Goal: Task Accomplishment & Management: Manage account settings

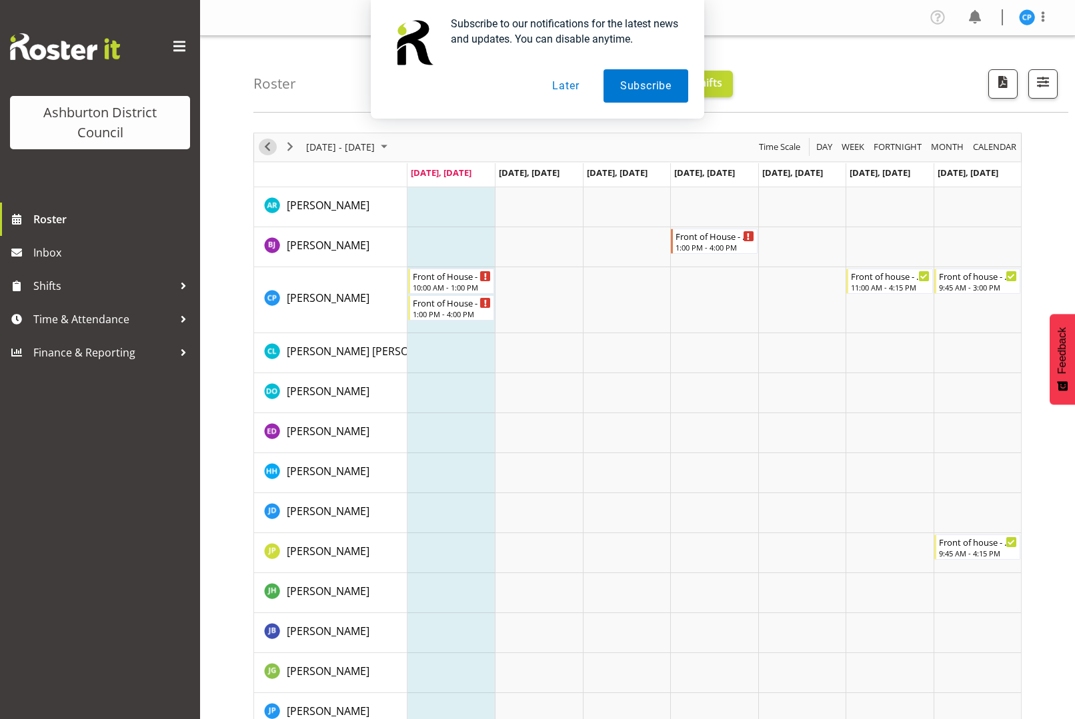
click at [269, 143] on span "Previous" at bounding box center [267, 147] width 16 height 17
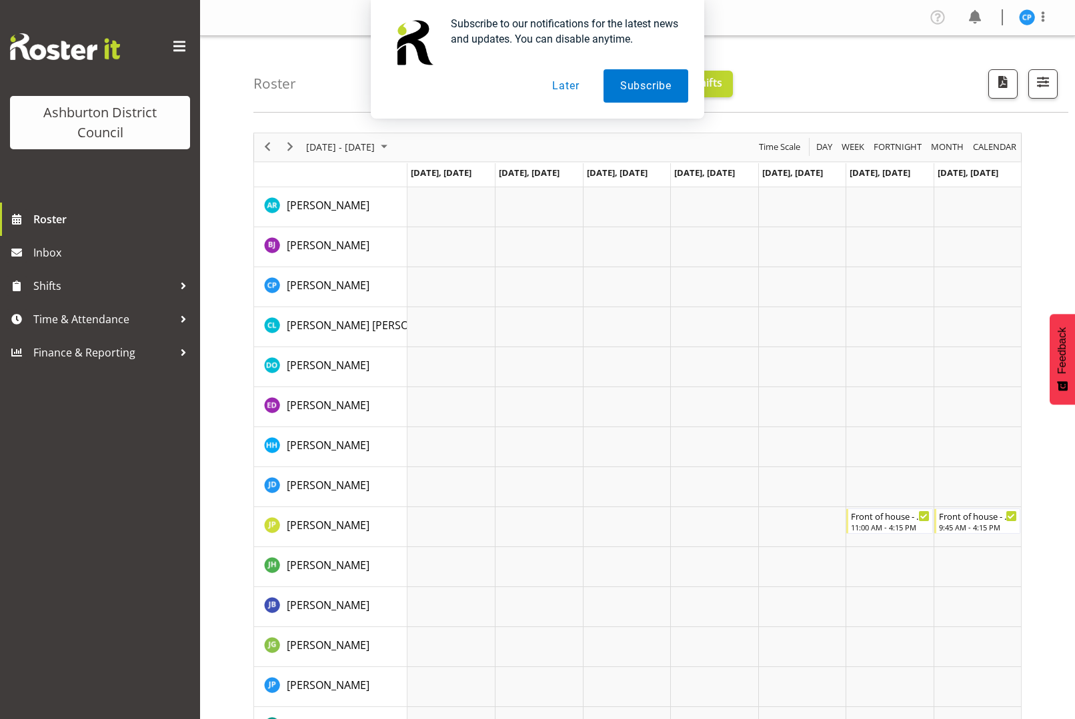
click at [579, 94] on button "Later" at bounding box center [565, 85] width 60 height 33
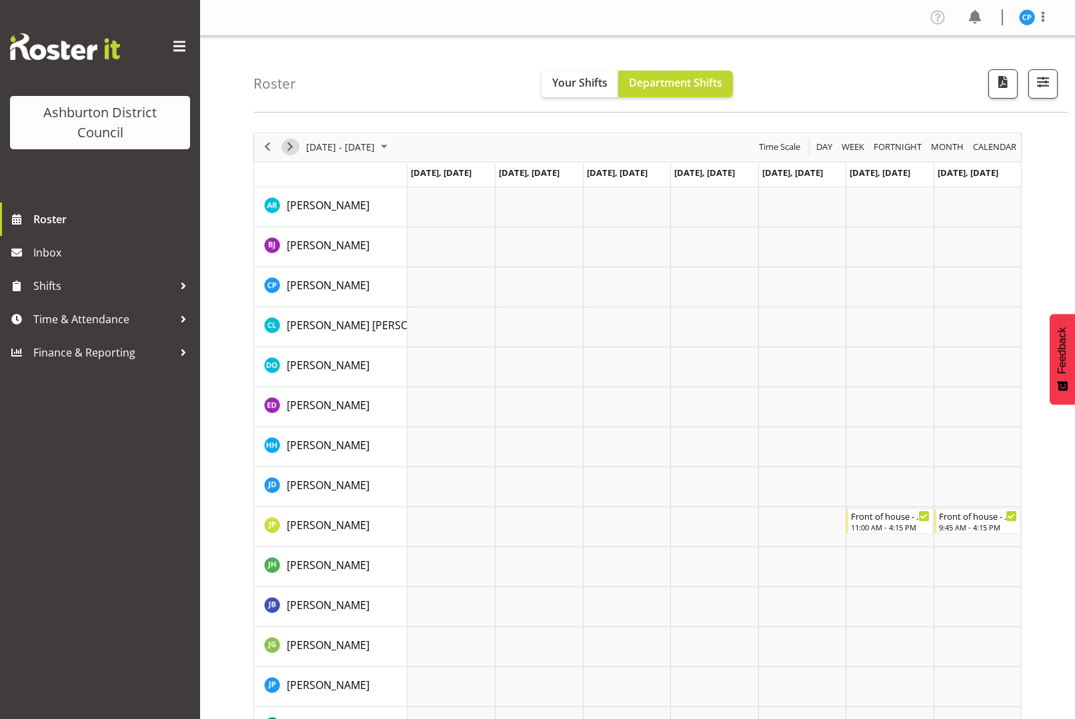
click at [290, 140] on span "Next" at bounding box center [290, 147] width 16 height 17
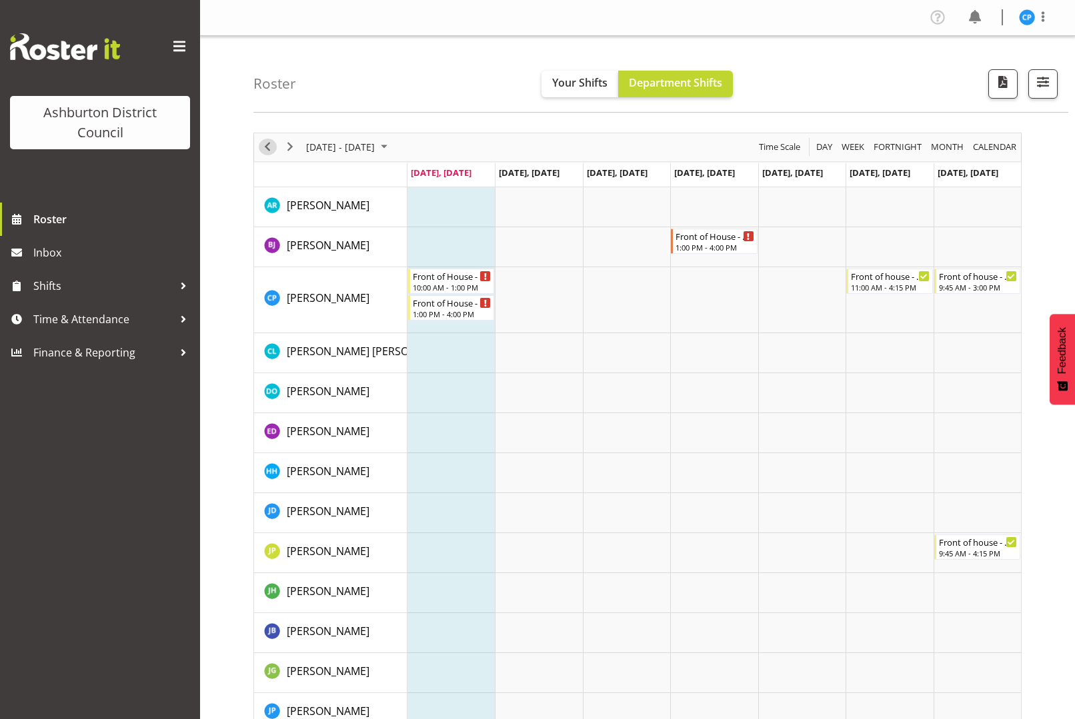
click at [261, 145] on span "Previous" at bounding box center [267, 147] width 16 height 17
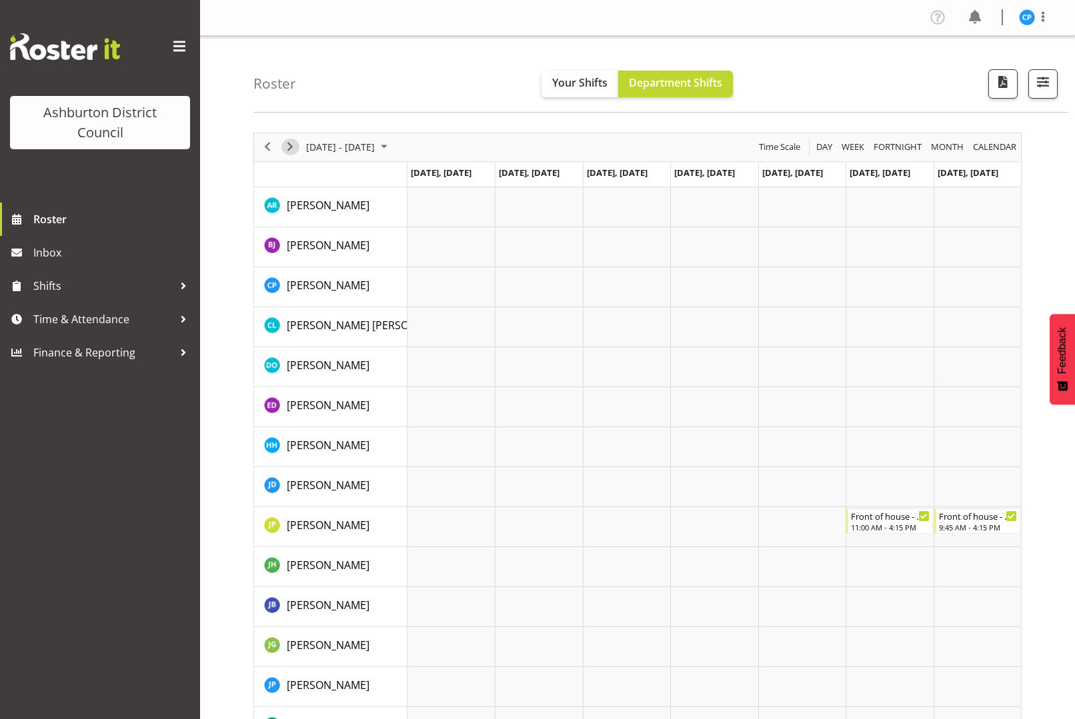
click at [294, 139] on span "Next" at bounding box center [290, 147] width 16 height 17
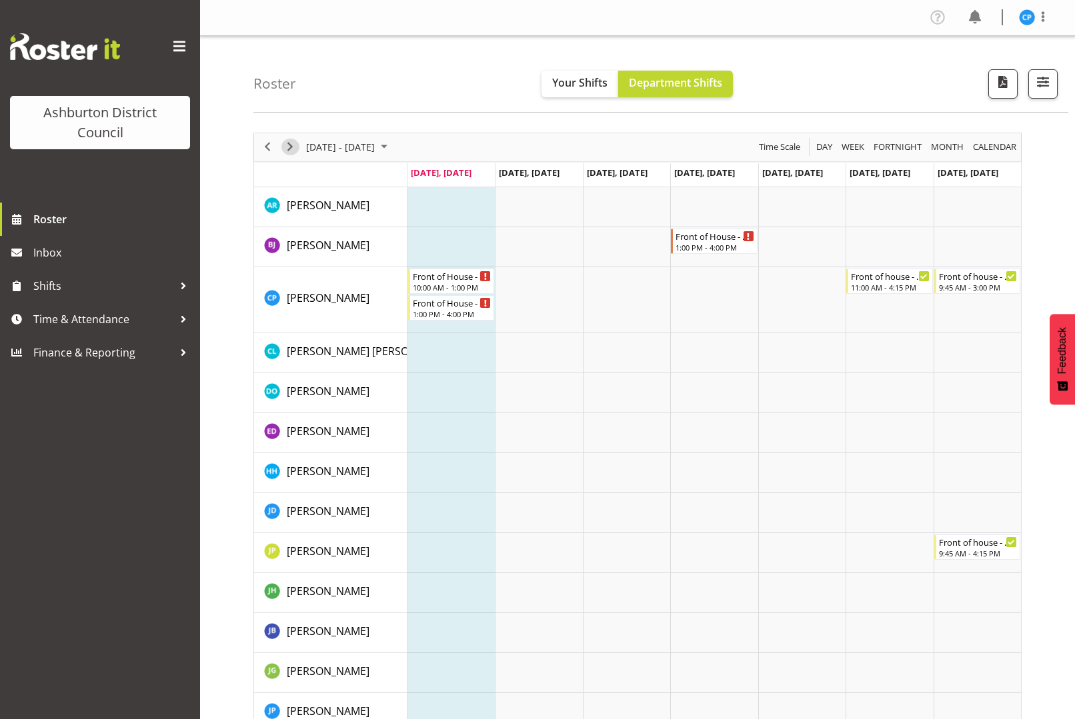
click at [286, 145] on span "Next" at bounding box center [290, 147] width 16 height 17
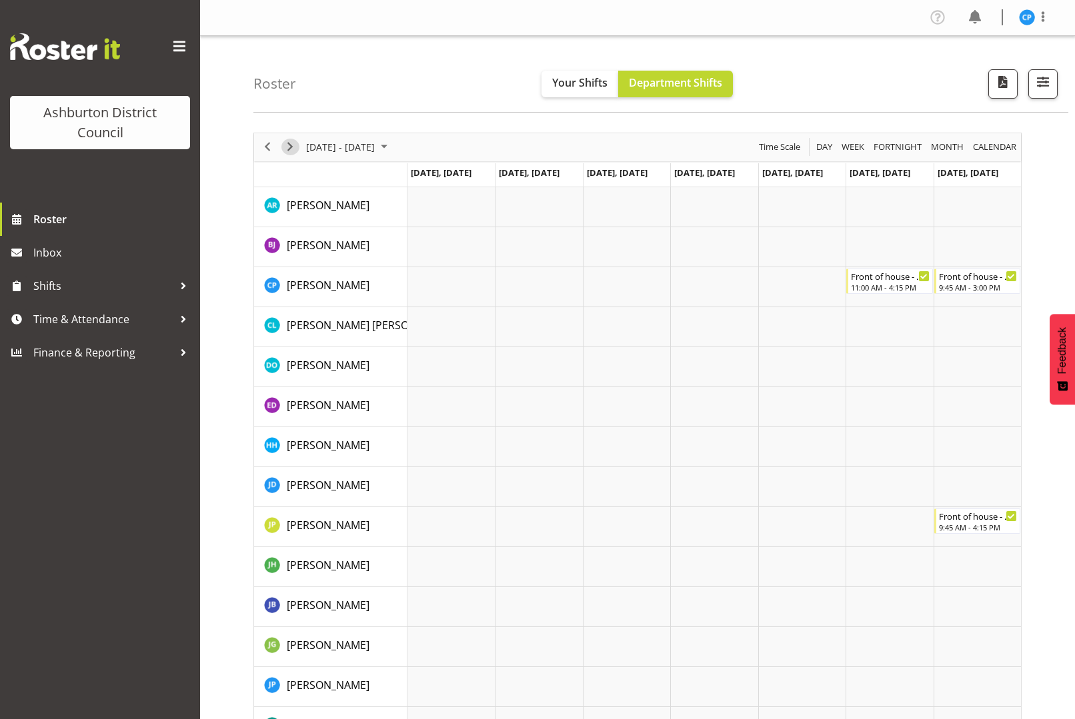
click at [285, 145] on span "Next" at bounding box center [290, 147] width 16 height 17
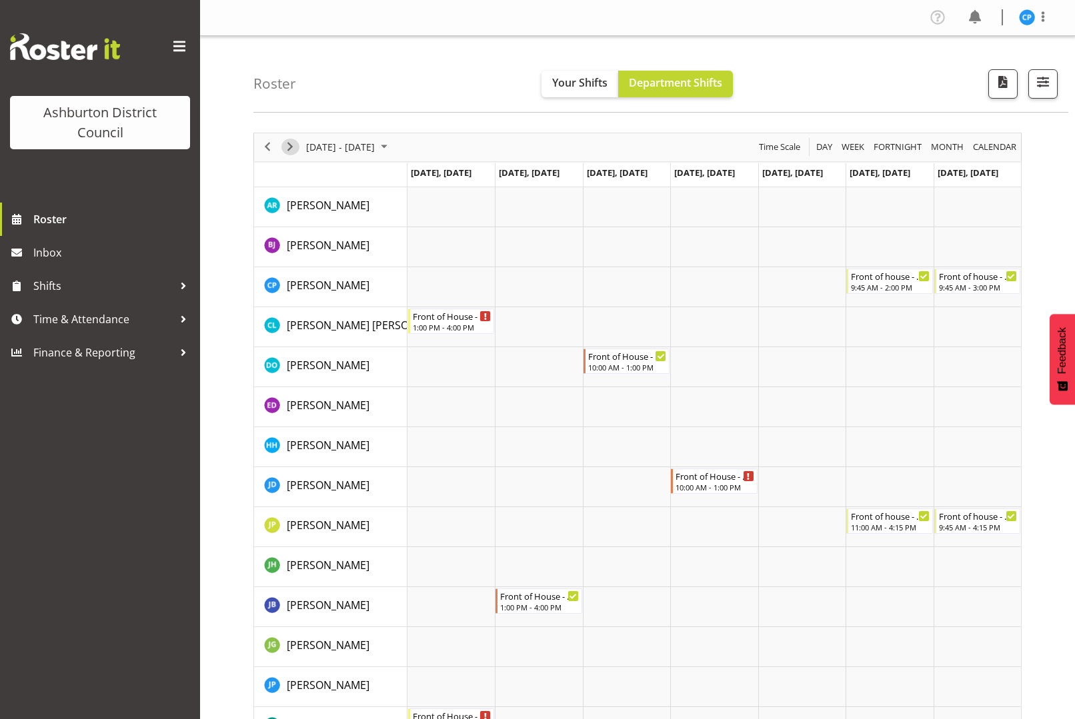
click at [290, 145] on span "Next" at bounding box center [290, 147] width 16 height 17
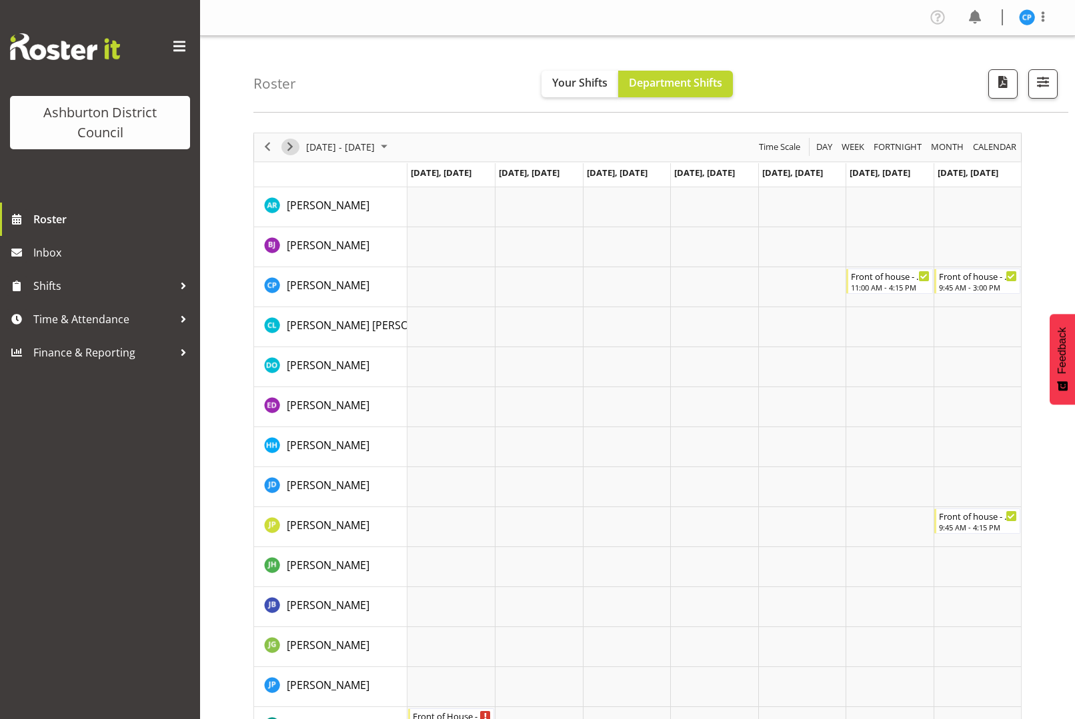
click at [285, 155] on div "next period" at bounding box center [290, 147] width 23 height 28
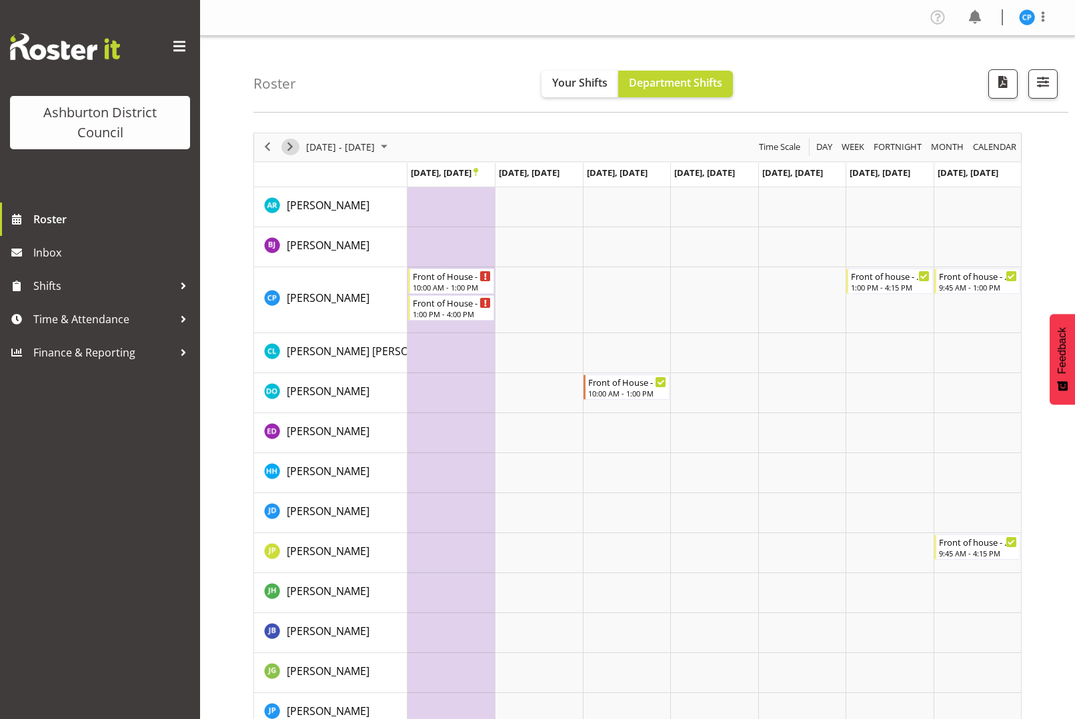
click at [284, 146] on span "Next" at bounding box center [290, 147] width 16 height 17
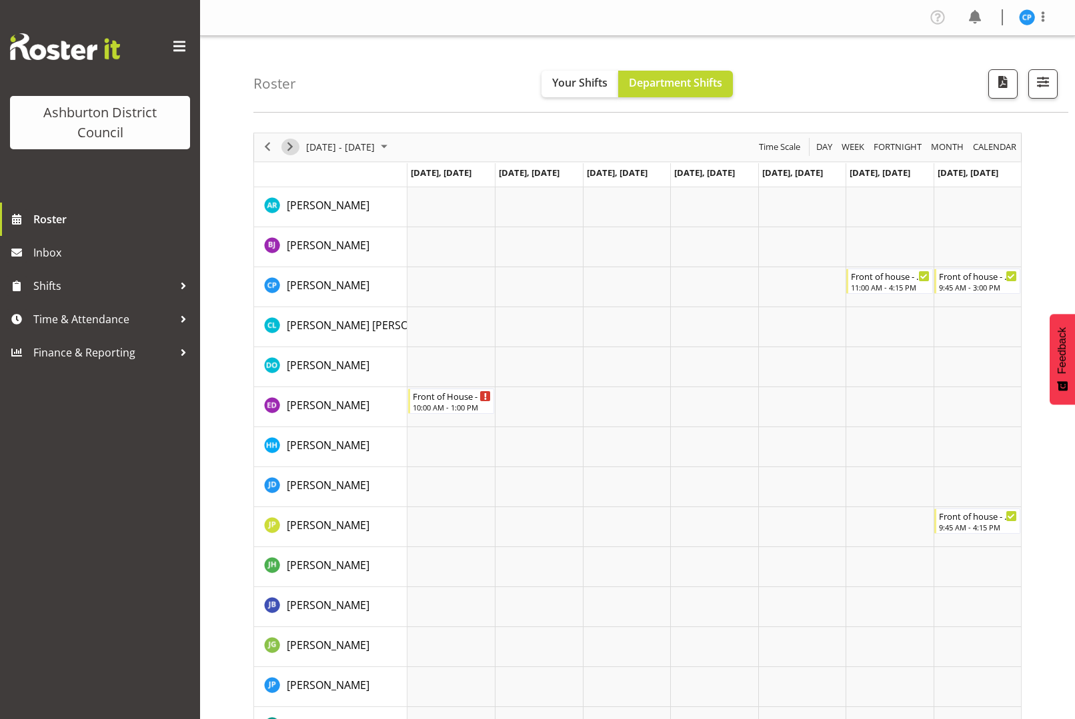
click at [293, 149] on span "Next" at bounding box center [290, 147] width 16 height 17
click at [263, 147] on span "Previous" at bounding box center [267, 147] width 16 height 17
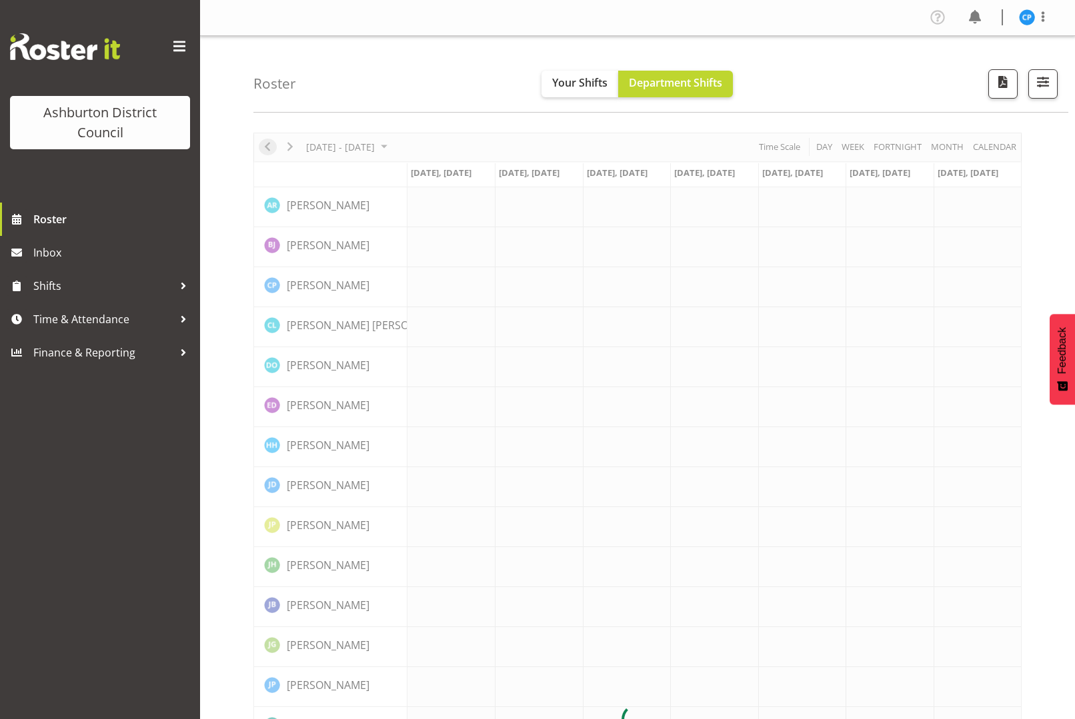
click at [263, 147] on div at bounding box center [637, 720] width 768 height 1175
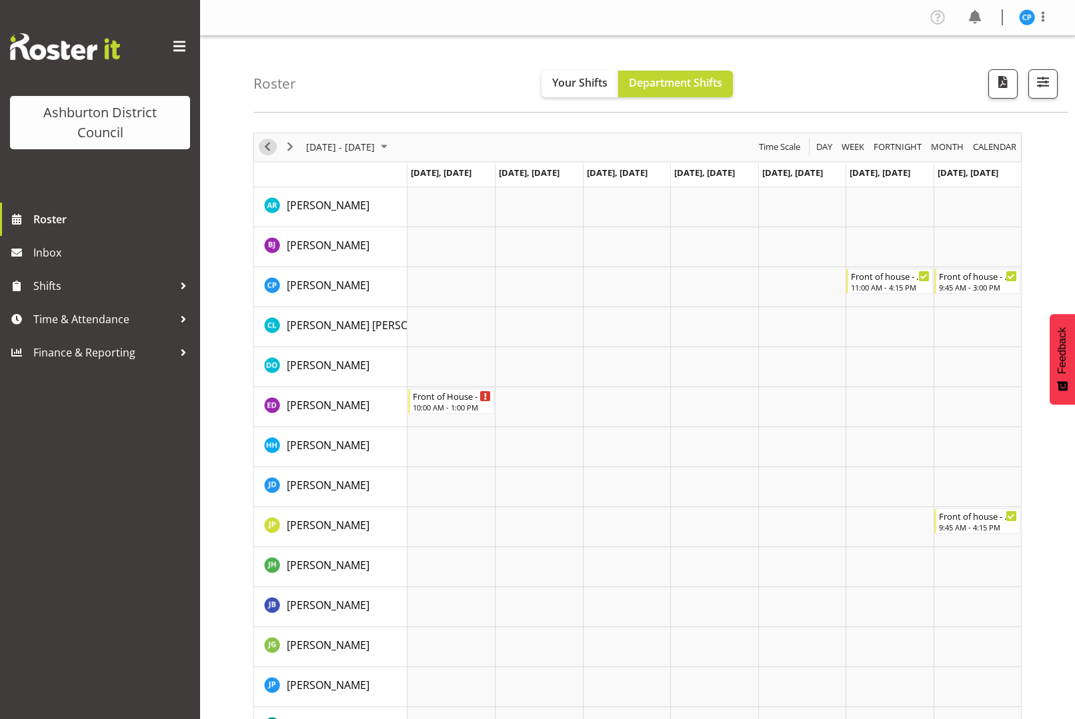
click at [263, 147] on span "Previous" at bounding box center [267, 147] width 16 height 17
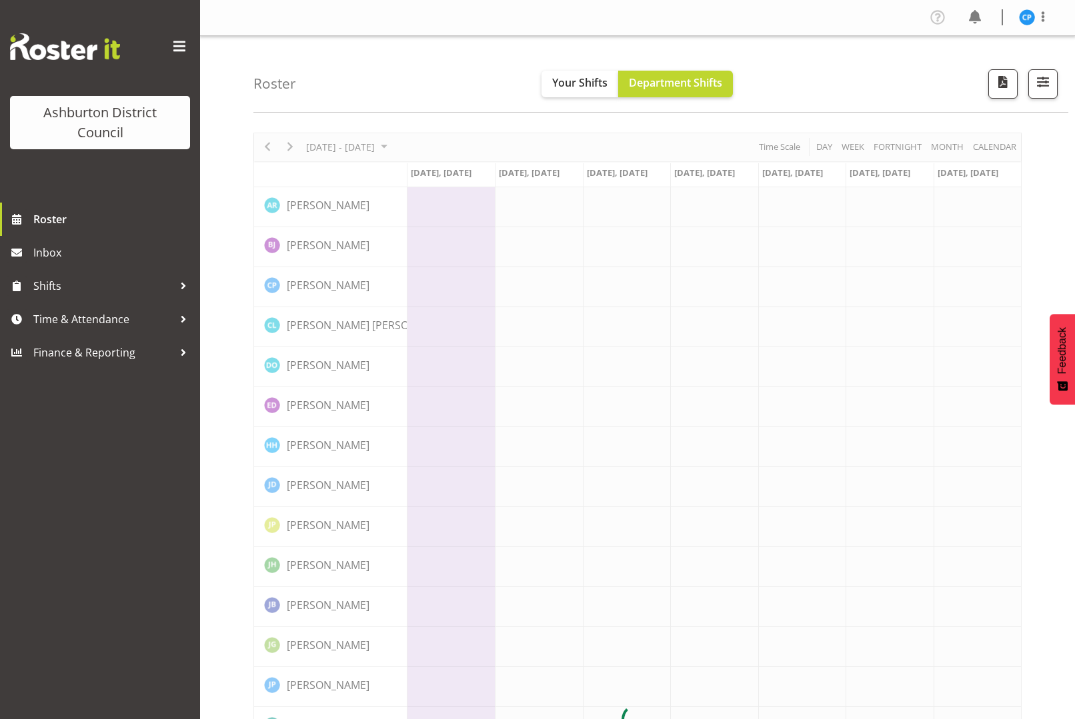
click at [263, 147] on div "[DATE] - [DATE] [DATE] Day Week Fortnight Month calendar Month Agenda Time Scal…" at bounding box center [637, 720] width 768 height 1175
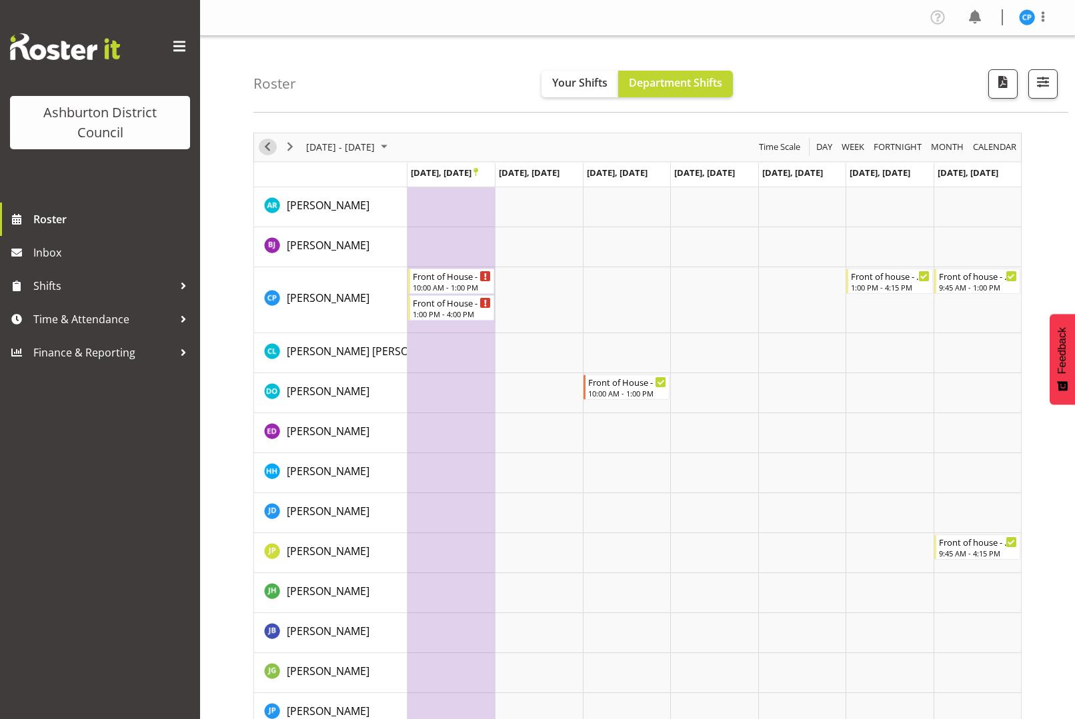
click at [263, 147] on span "Previous" at bounding box center [267, 147] width 16 height 17
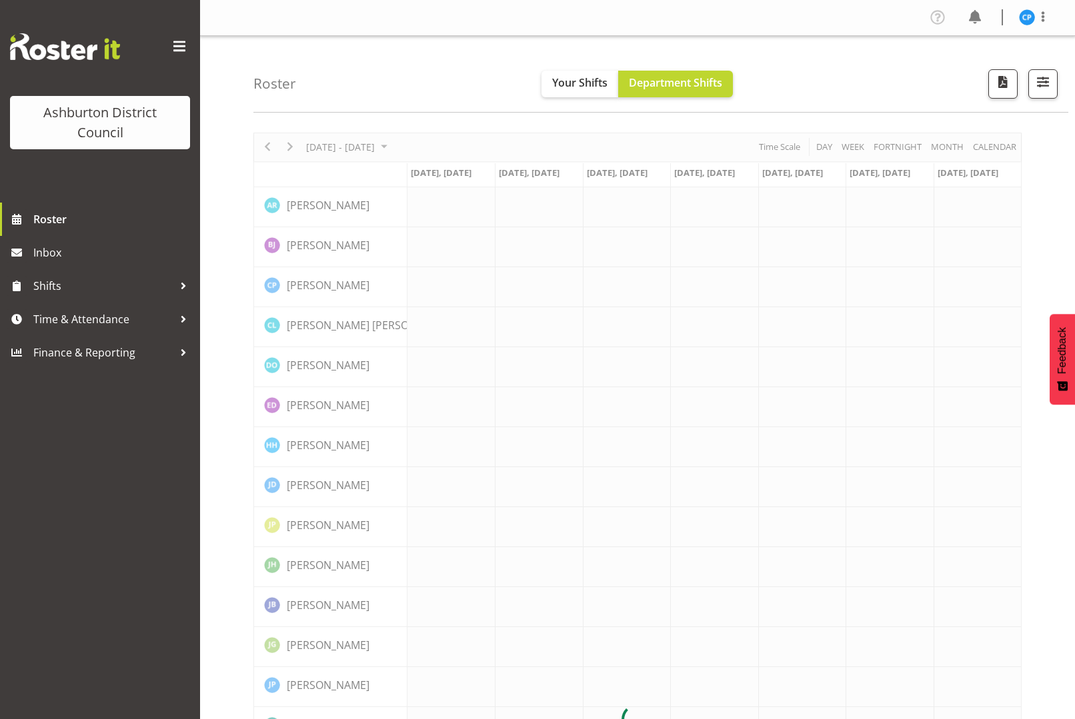
click at [263, 147] on div at bounding box center [637, 720] width 768 height 1175
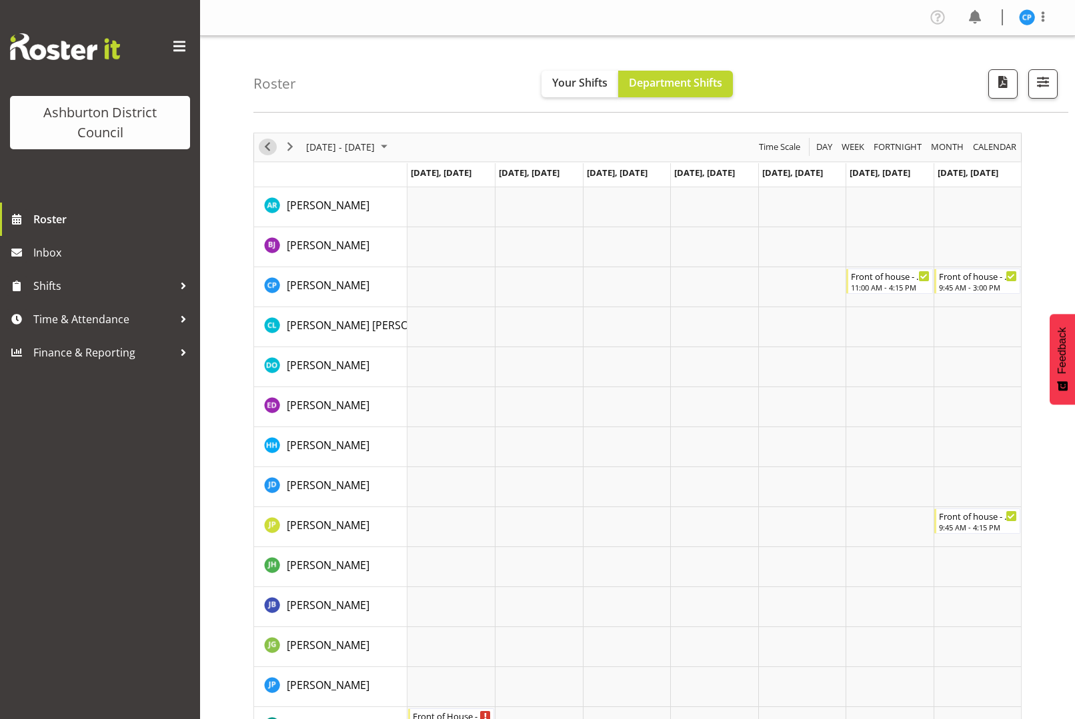
click at [263, 147] on span "Previous" at bounding box center [267, 147] width 16 height 17
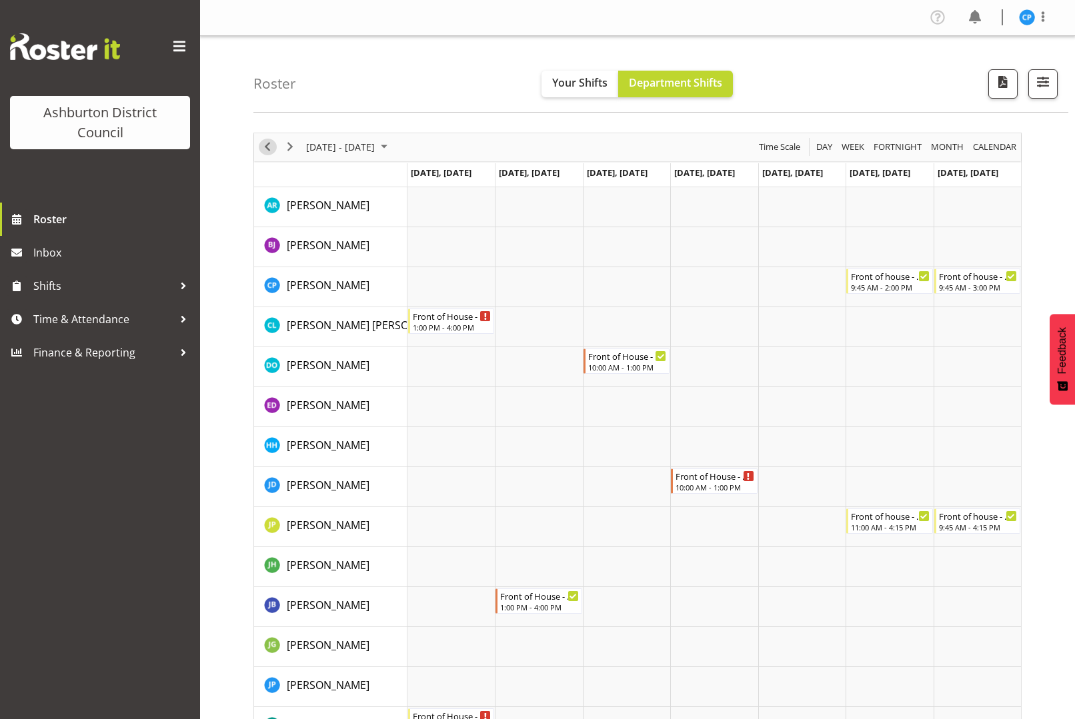
click at [268, 141] on span "Previous" at bounding box center [267, 147] width 16 height 17
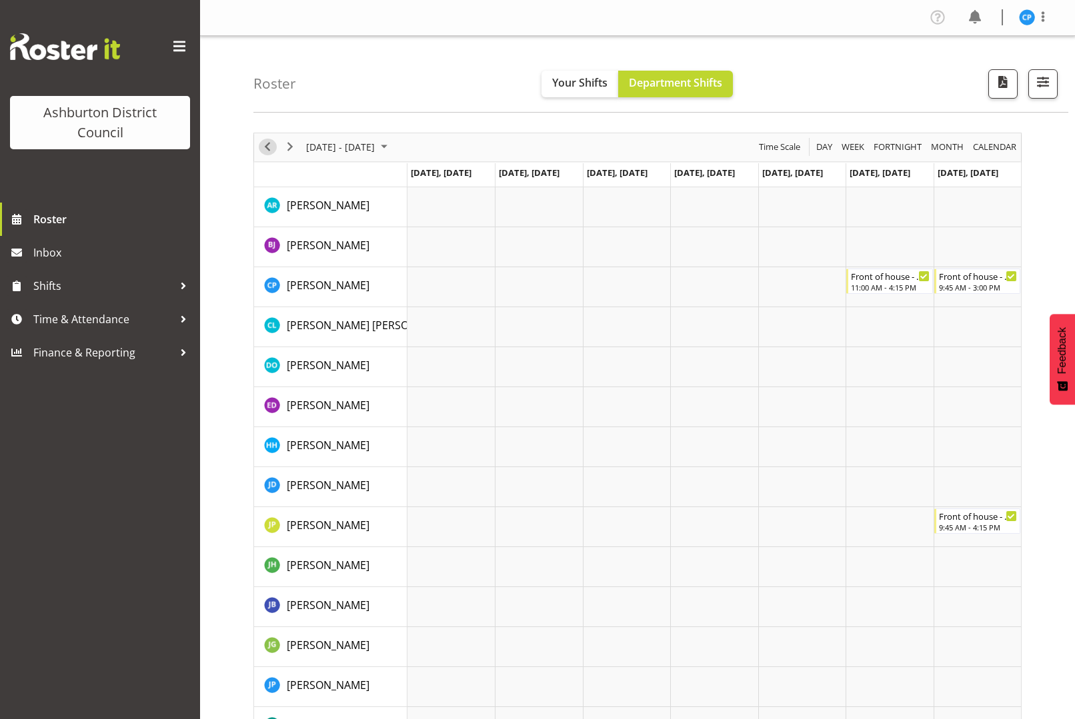
click at [267, 143] on span "Previous" at bounding box center [267, 147] width 16 height 17
